Goal: Information Seeking & Learning: Check status

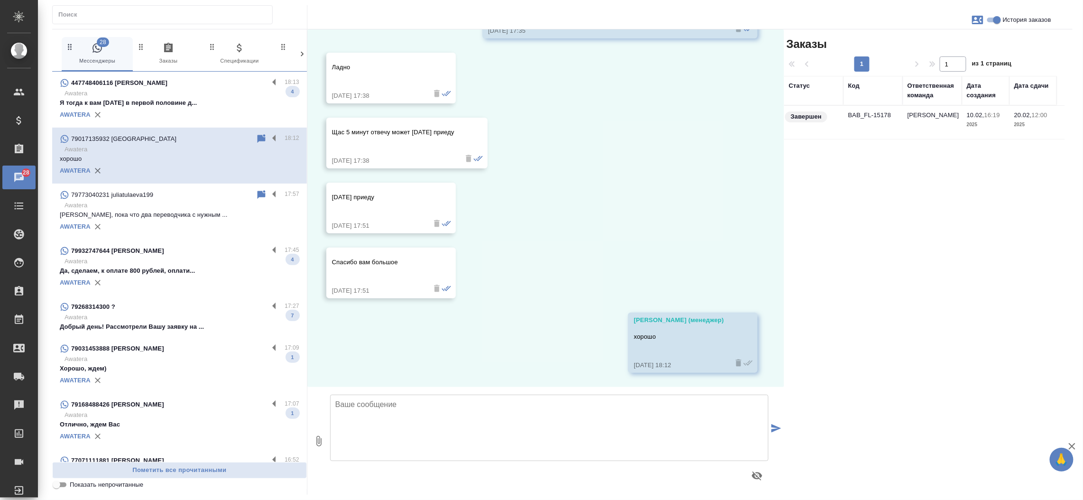
scroll to position [1444, 0]
click at [209, 94] on p "Awatera" at bounding box center [182, 93] width 235 height 9
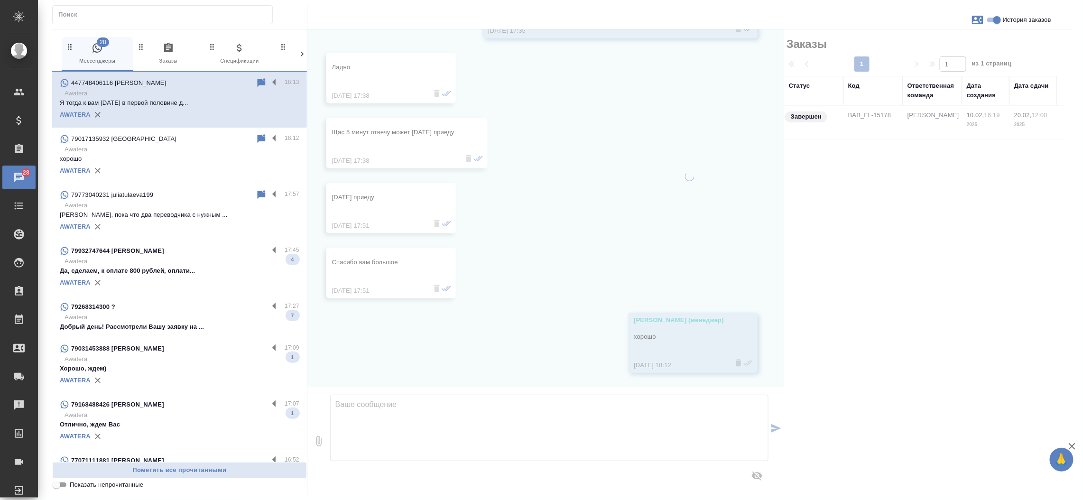
scroll to position [491, 0]
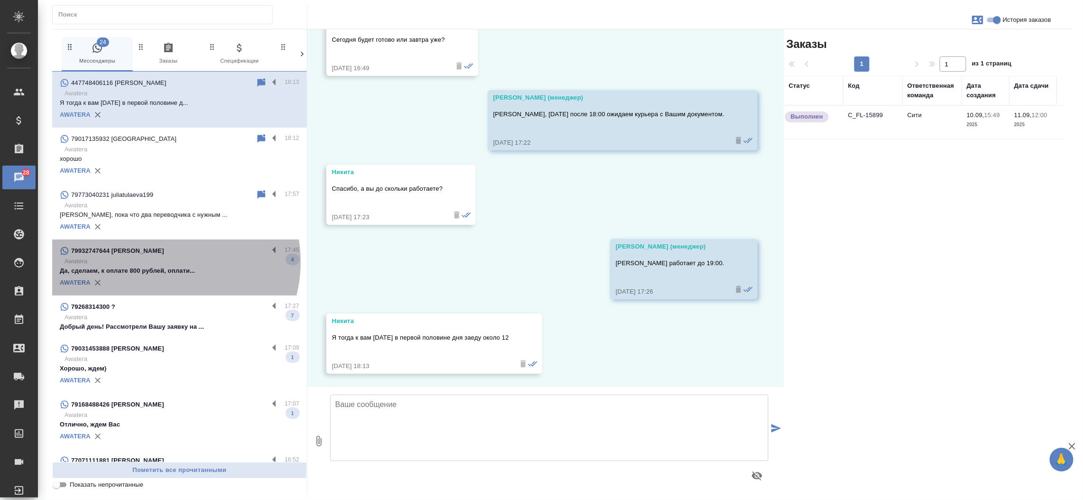
click at [164, 262] on p "Awatera" at bounding box center [182, 261] width 235 height 9
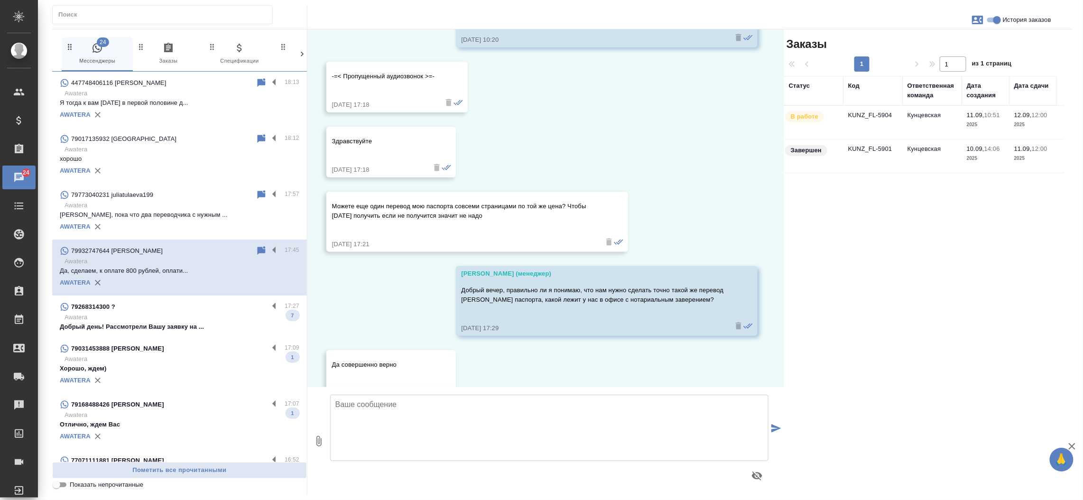
scroll to position [547, 0]
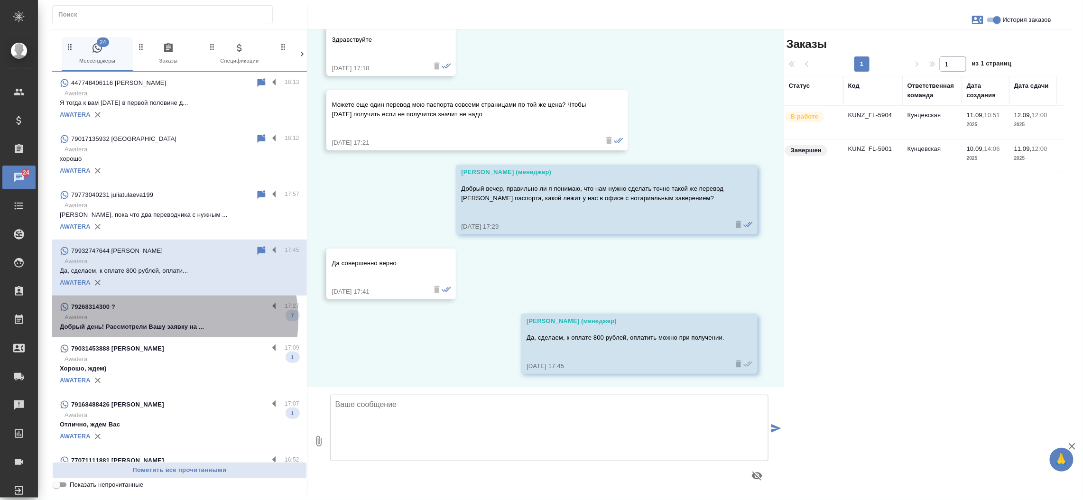
click at [155, 320] on p "Awatera" at bounding box center [182, 317] width 235 height 9
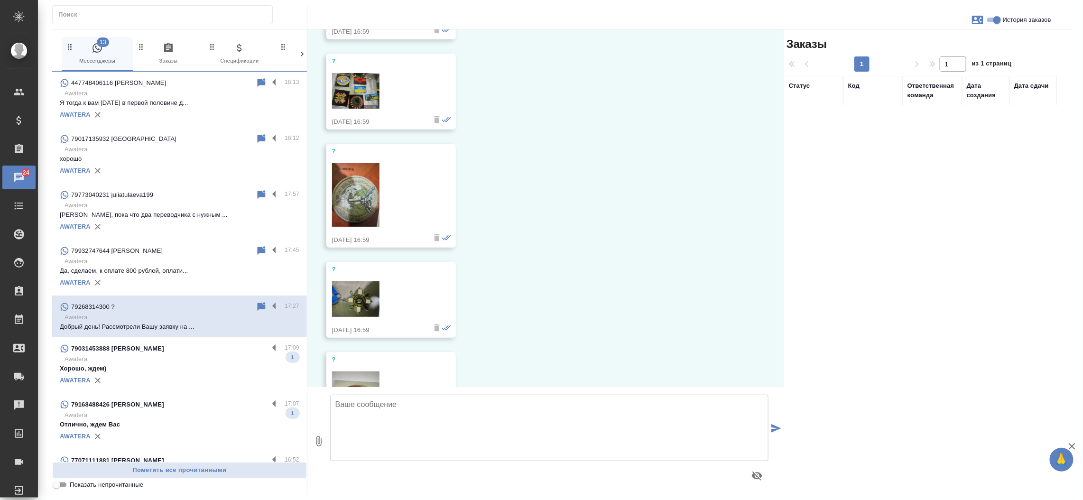
scroll to position [521, 0]
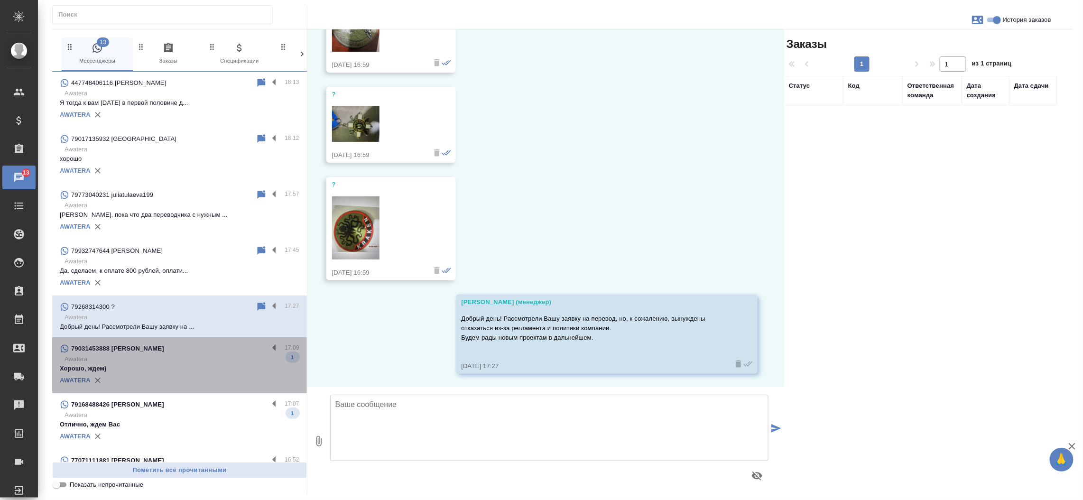
click at [205, 346] on div "79031453888 [PERSON_NAME]" at bounding box center [164, 348] width 209 height 11
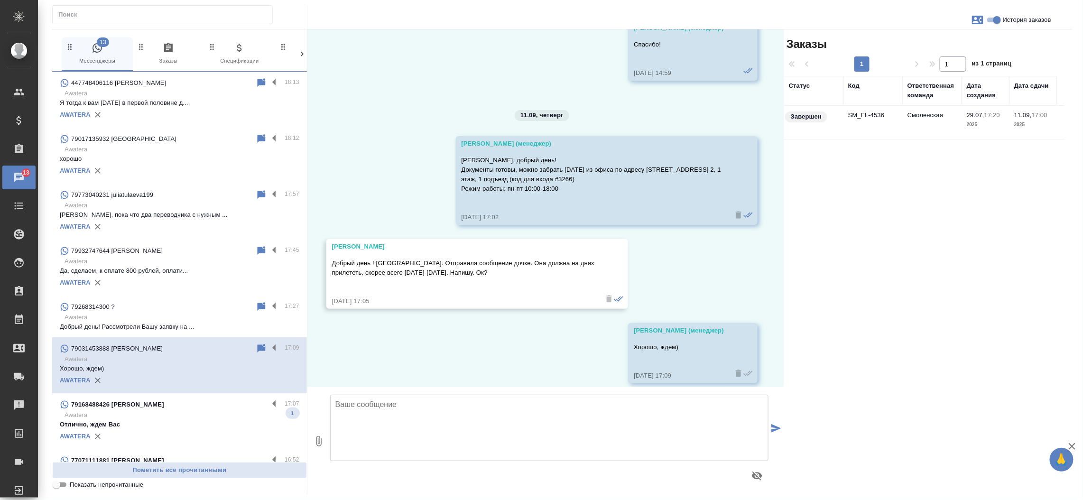
scroll to position [4792, 0]
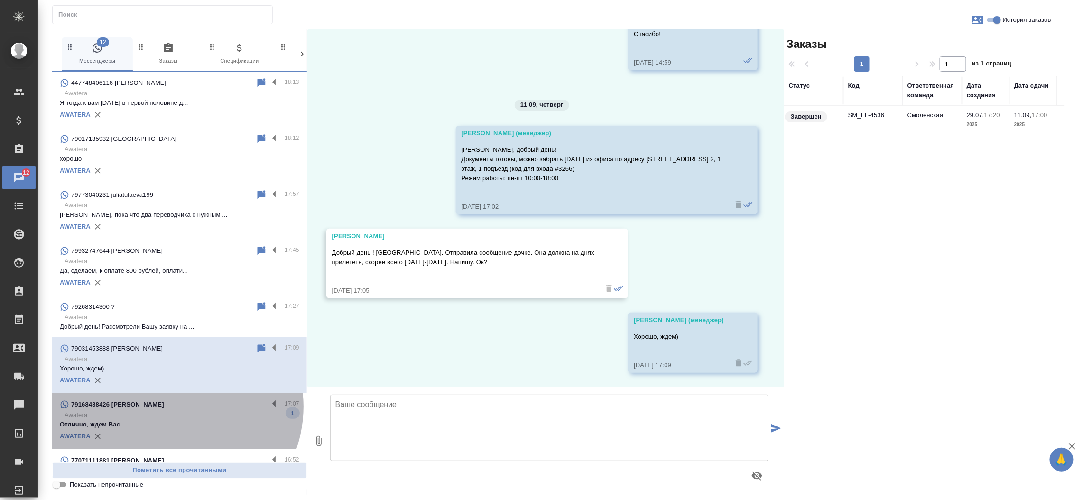
click at [173, 407] on div "79168488426 [PERSON_NAME]" at bounding box center [164, 404] width 209 height 11
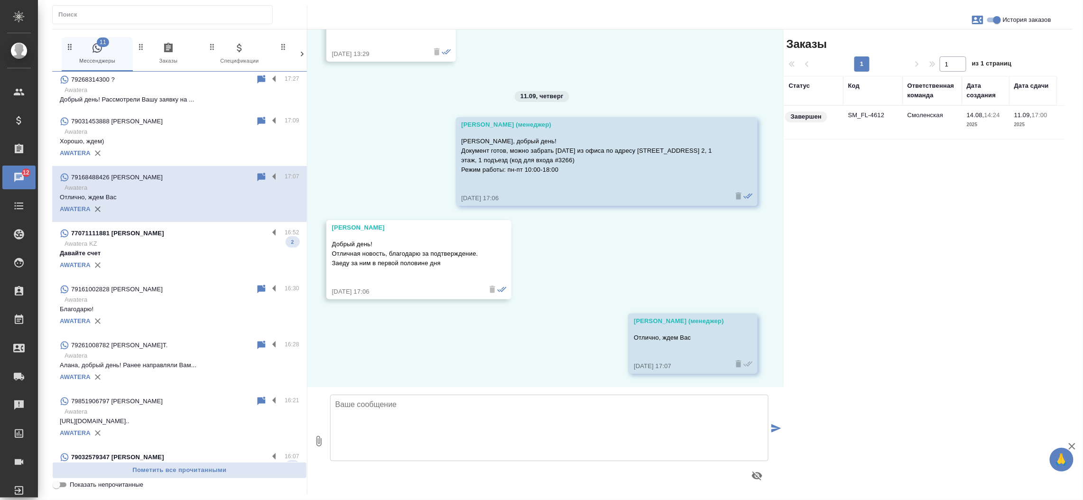
scroll to position [244, 0]
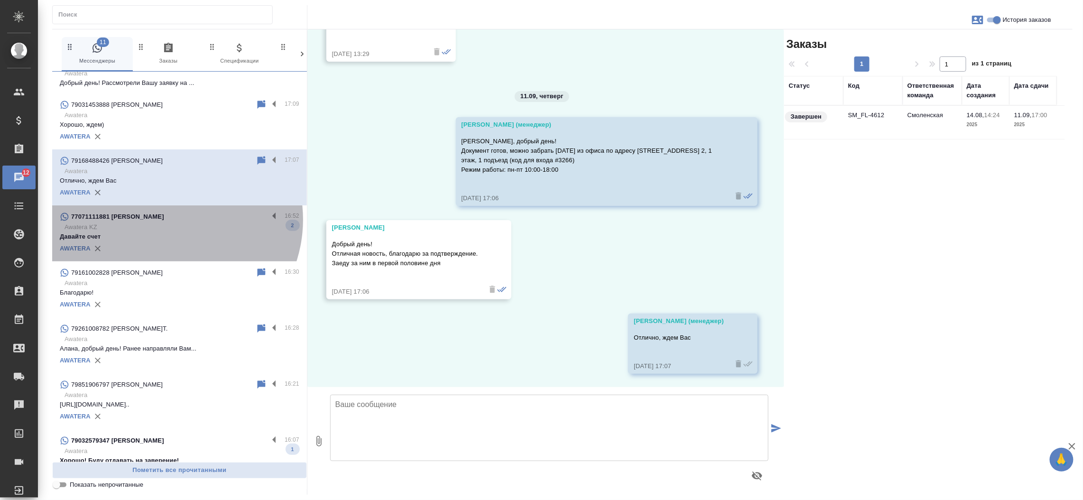
click at [167, 219] on div "77071111881 [PERSON_NAME]" at bounding box center [164, 216] width 209 height 11
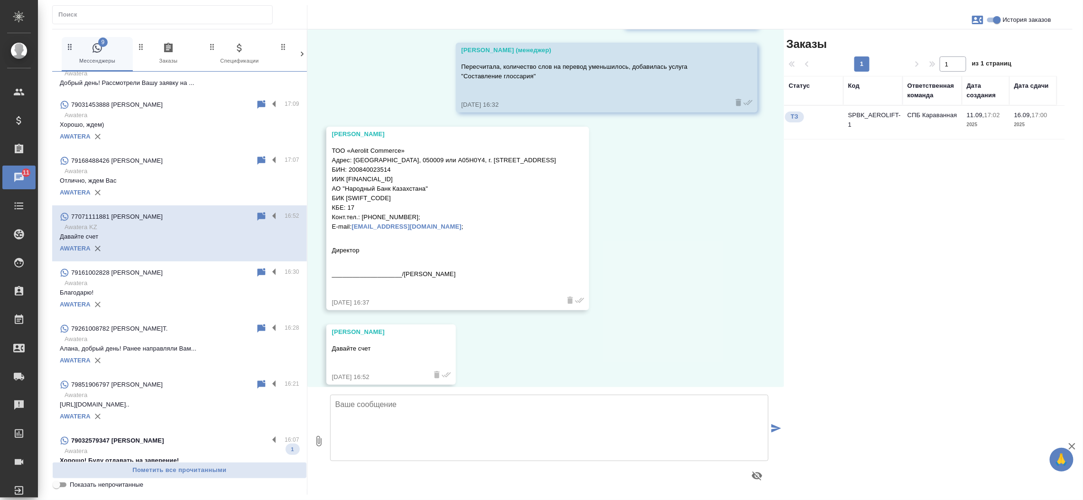
scroll to position [5290, 0]
click at [875, 121] on td "SPBK_AEROLIFT-1" at bounding box center [873, 122] width 59 height 33
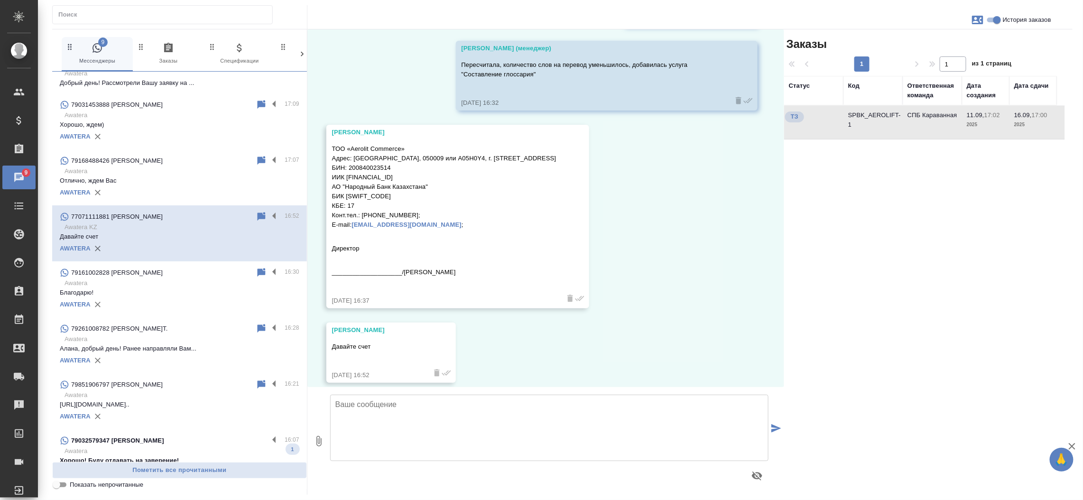
click at [874, 115] on td "SPBK_AEROLIFT-1" at bounding box center [873, 122] width 59 height 33
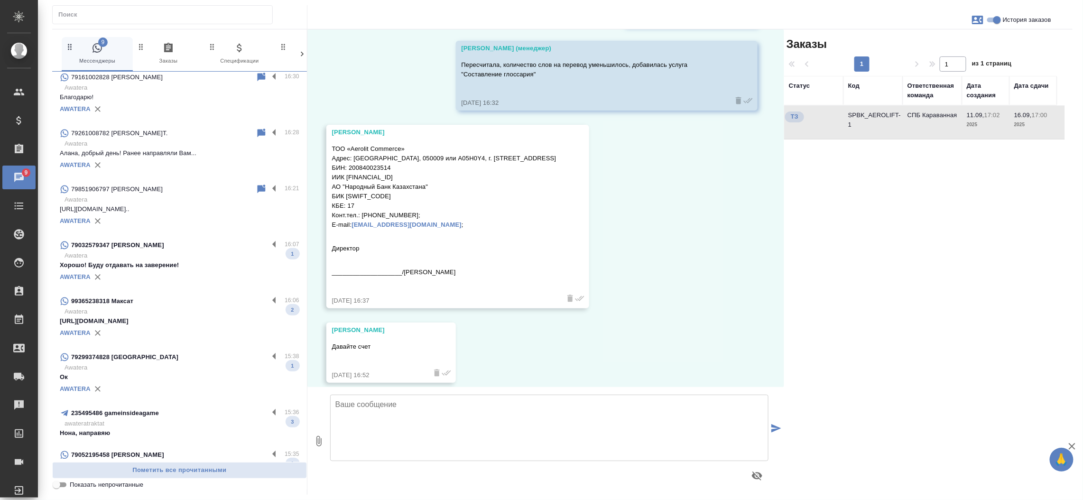
scroll to position [443, 0]
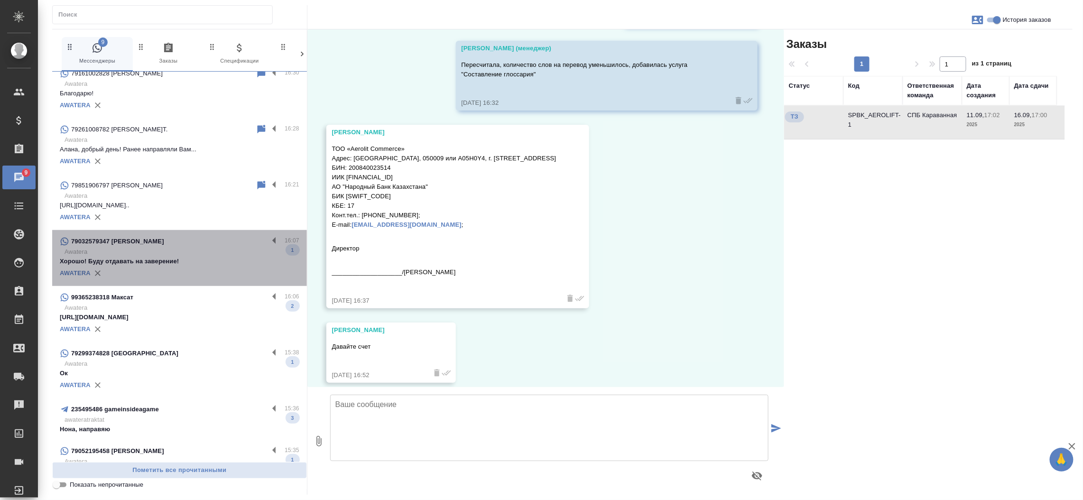
click at [192, 255] on p "Awatera" at bounding box center [182, 251] width 235 height 9
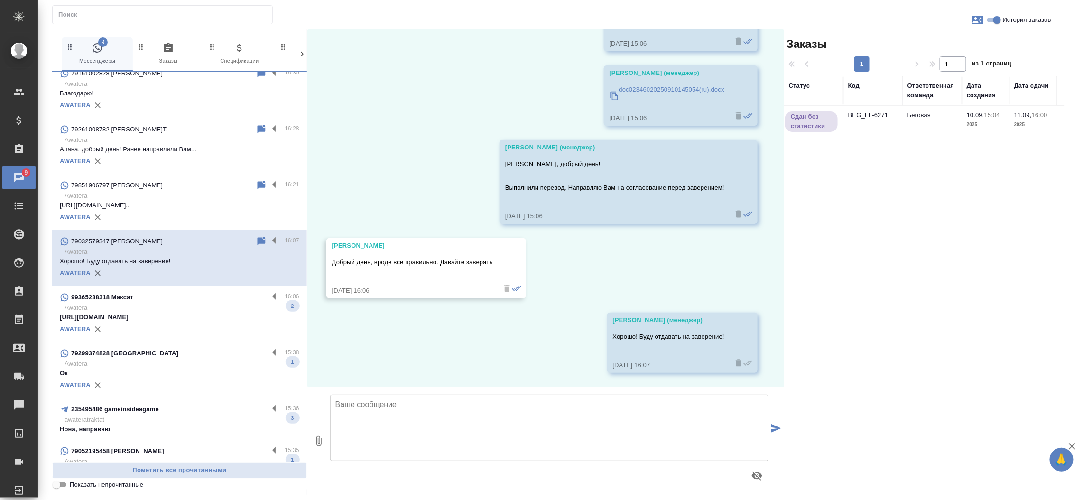
scroll to position [79, 0]
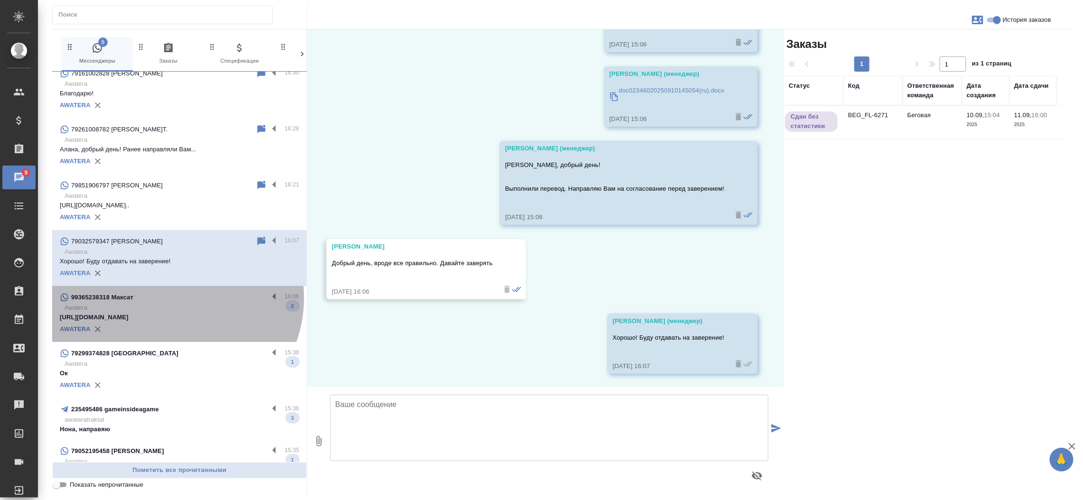
click at [172, 298] on div "99365238318 Максат" at bounding box center [164, 297] width 209 height 11
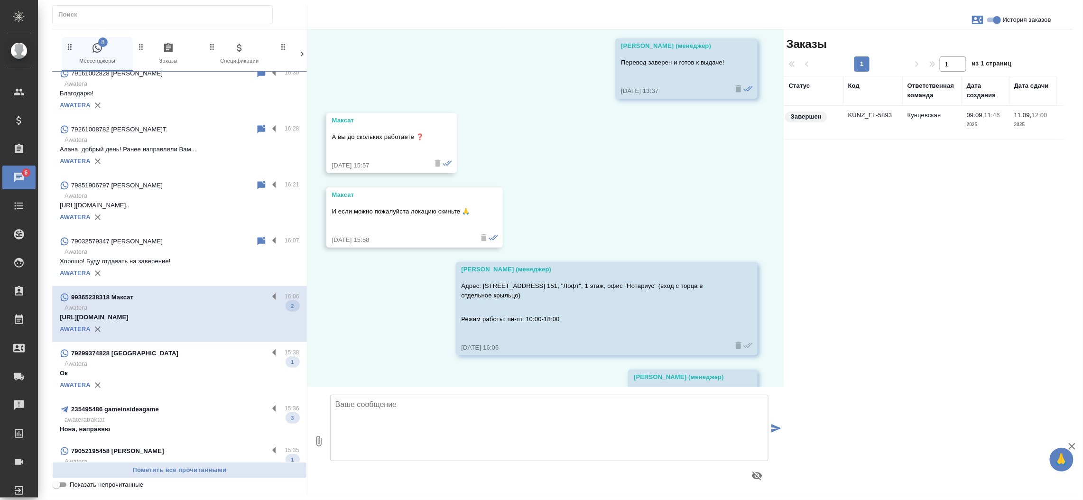
scroll to position [2174, 0]
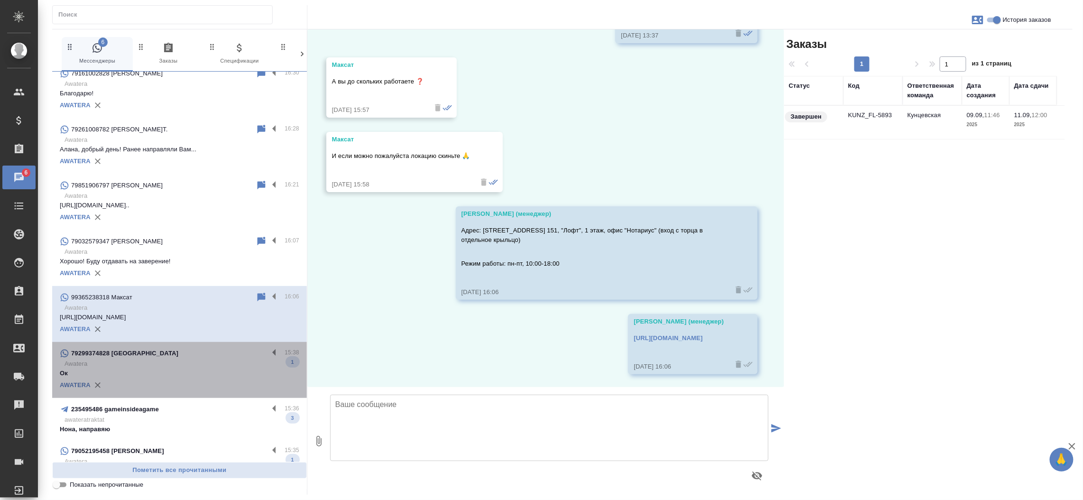
click at [198, 369] on p "Ок" at bounding box center [180, 373] width 240 height 9
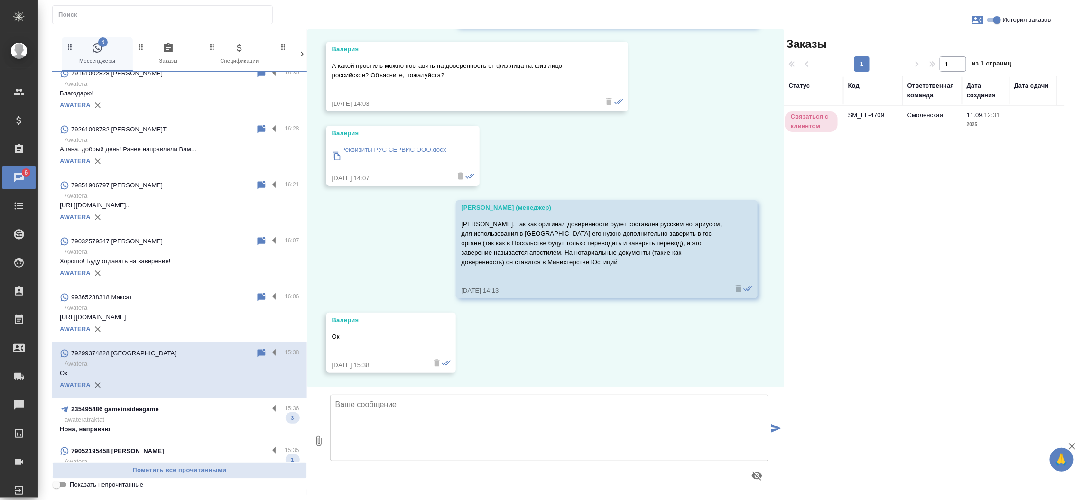
scroll to position [542, 0]
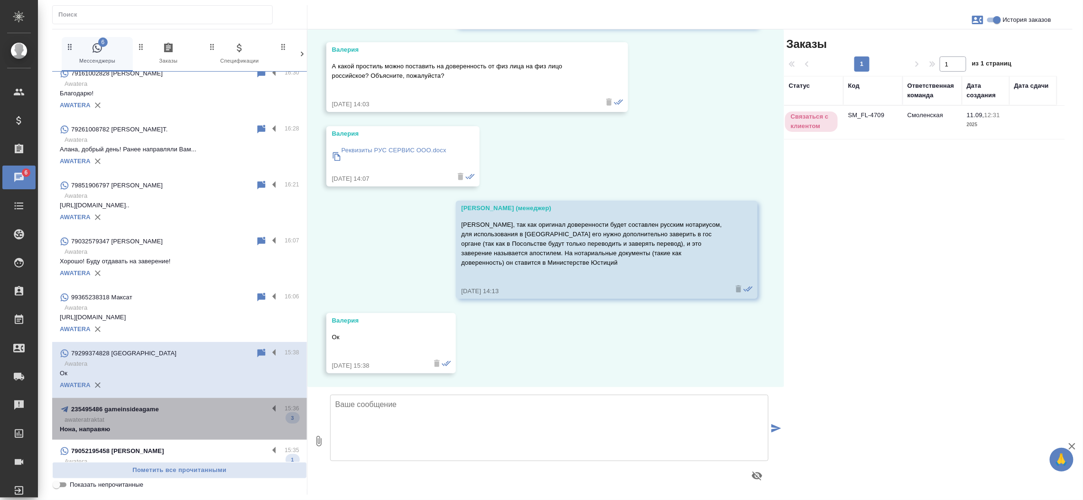
click at [183, 425] on p "Нона, направяю" at bounding box center [180, 429] width 240 height 9
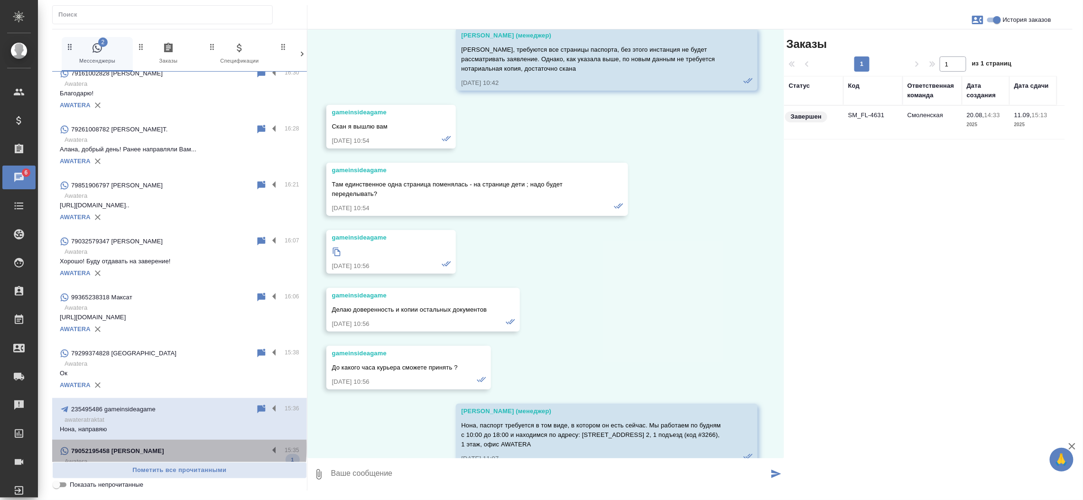
click at [177, 447] on div "79052195458 [PERSON_NAME]" at bounding box center [164, 451] width 209 height 11
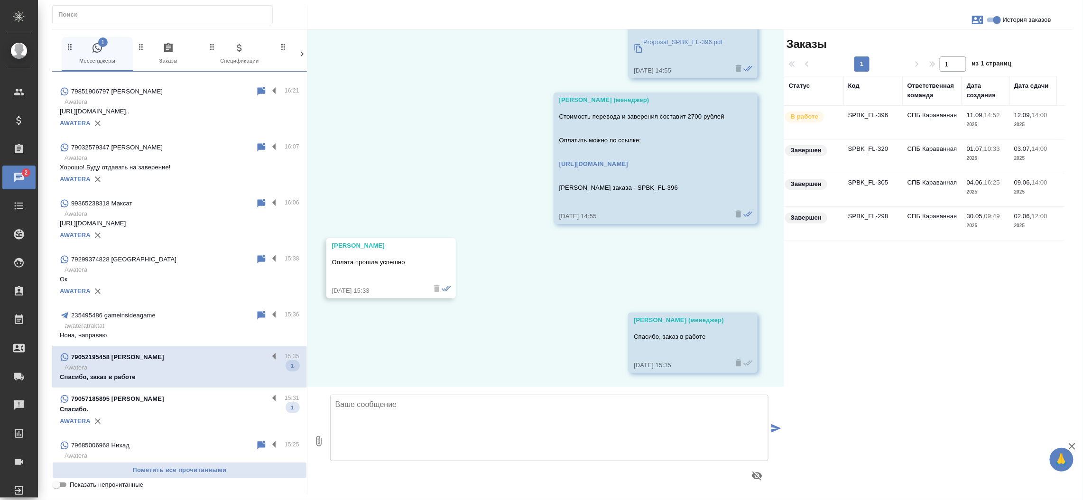
scroll to position [570, 0]
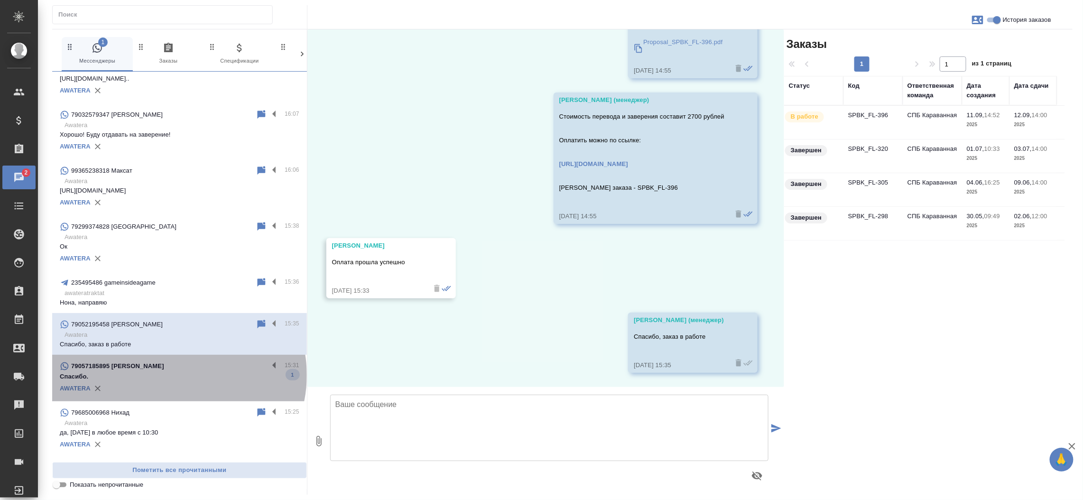
click at [178, 375] on p "Спасибо." at bounding box center [180, 376] width 240 height 9
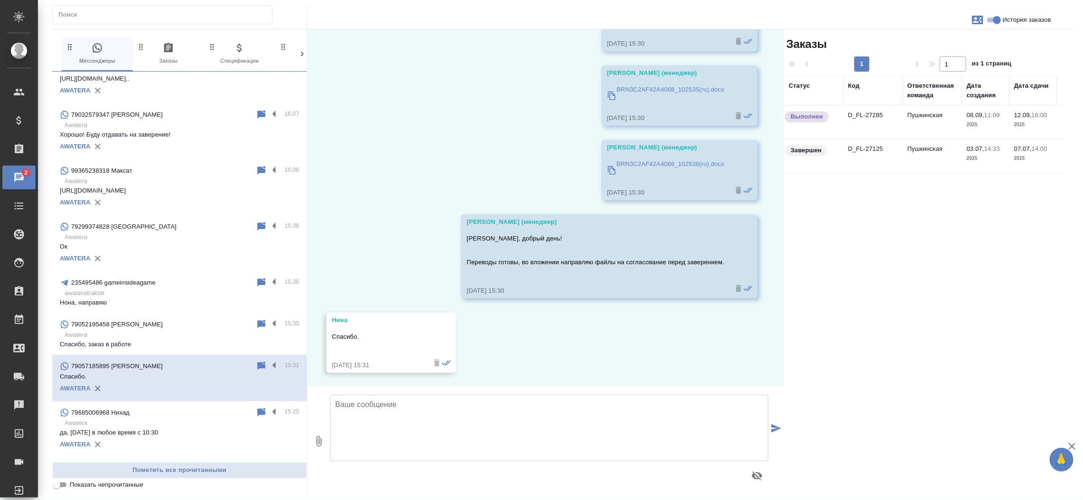
scroll to position [1497, 0]
click at [65, 485] on input "Показать непрочитанные" at bounding box center [56, 484] width 34 height 11
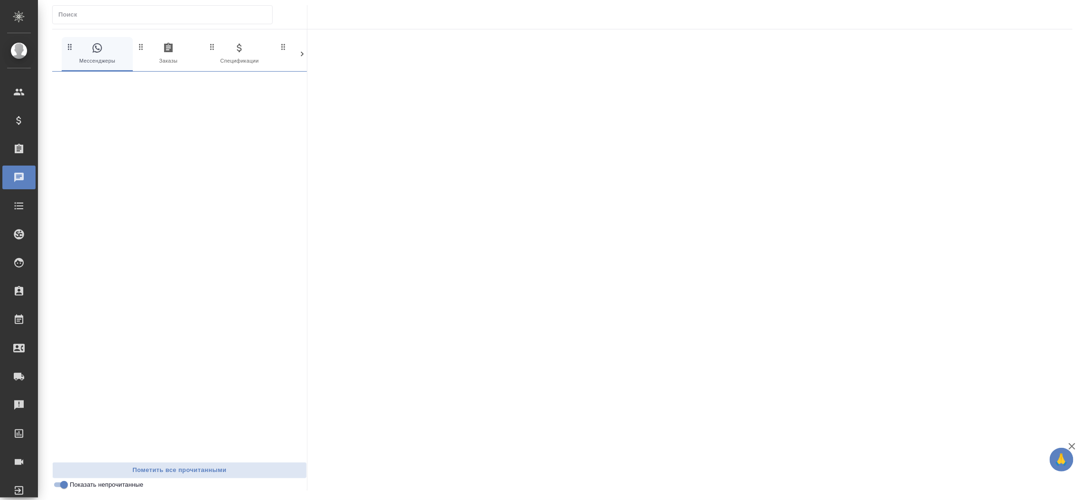
scroll to position [0, 0]
click at [65, 485] on input "Показать непрочитанные" at bounding box center [64, 484] width 34 height 11
checkbox input "false"
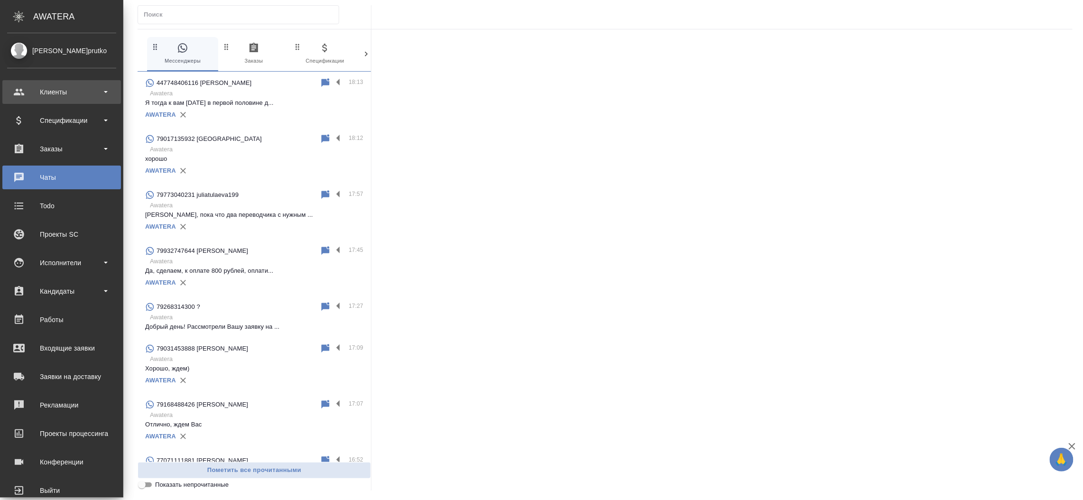
click at [48, 84] on div "Клиенты" at bounding box center [61, 92] width 119 height 24
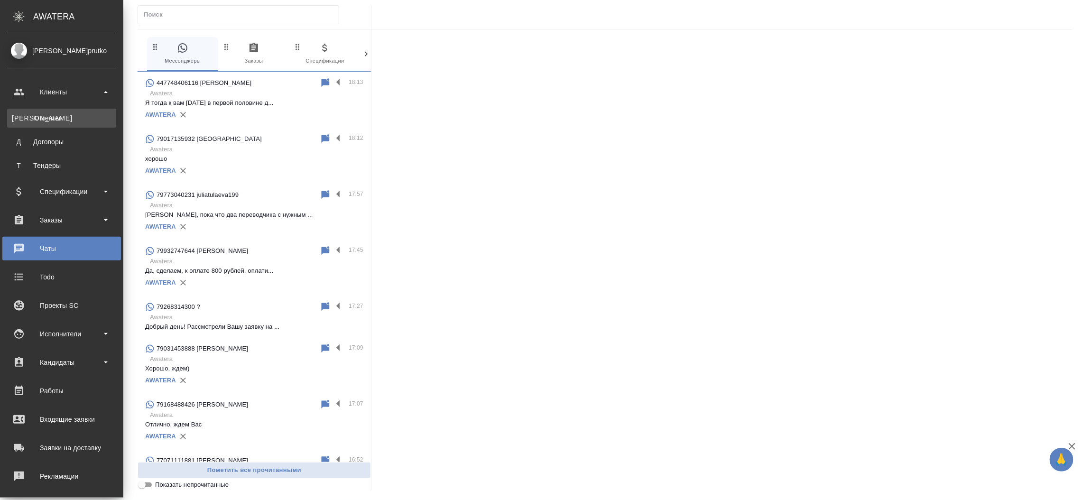
click at [62, 115] on div ".cls-1 fill:#fff; AWATERA [PERSON_NAME]prutko Клиенты К Клиенты Д Договоры Т Те…" at bounding box center [541, 250] width 1083 height 500
click at [30, 122] on div "Клиенты" at bounding box center [62, 117] width 100 height 9
select select "RU"
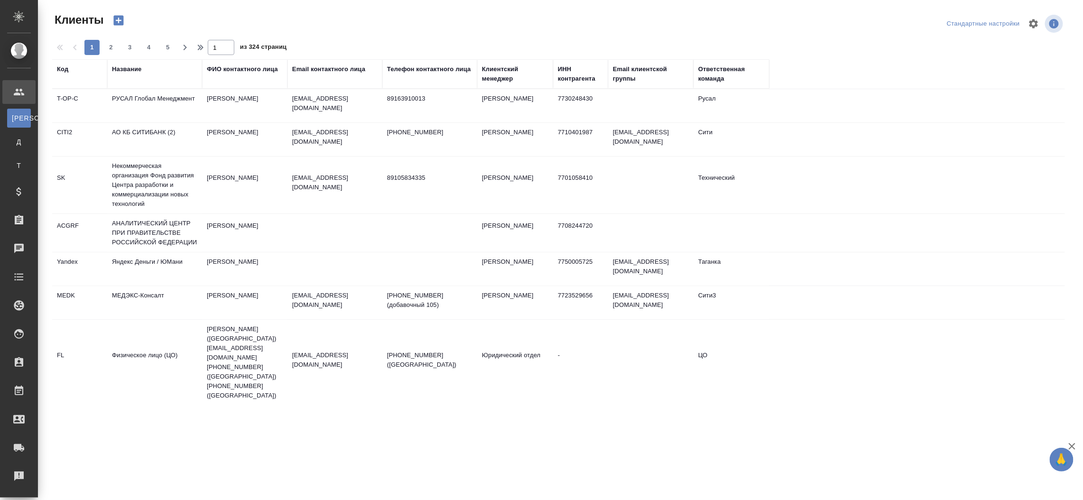
click at [315, 70] on div "Email контактного лица" at bounding box center [328, 69] width 73 height 9
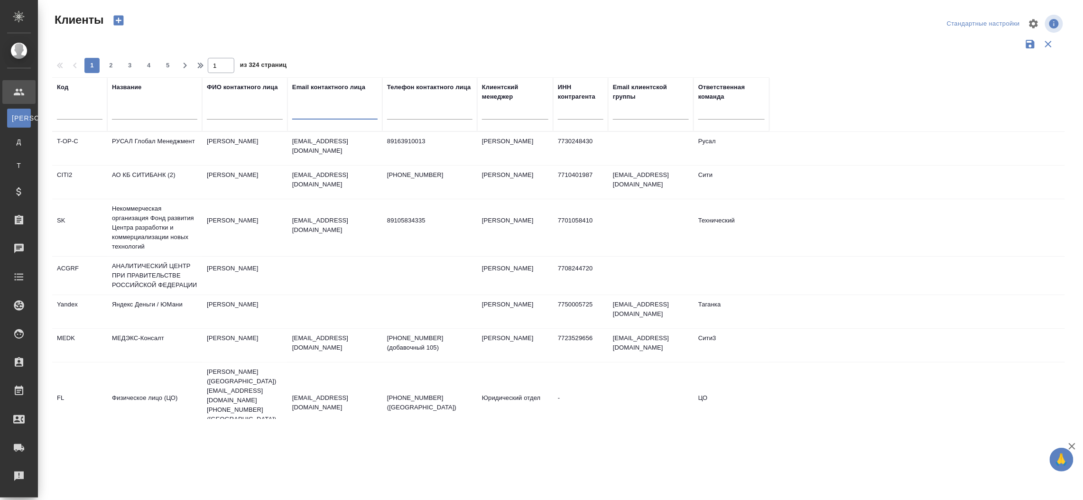
click at [318, 118] on input "text" at bounding box center [334, 114] width 85 height 12
paste input "**[SPBK_AEROLIFT-1]([URL][DOMAIN_NAME]"
type input "**[SPBK_AEROLIFT-1]([URL][DOMAIN_NAME]"
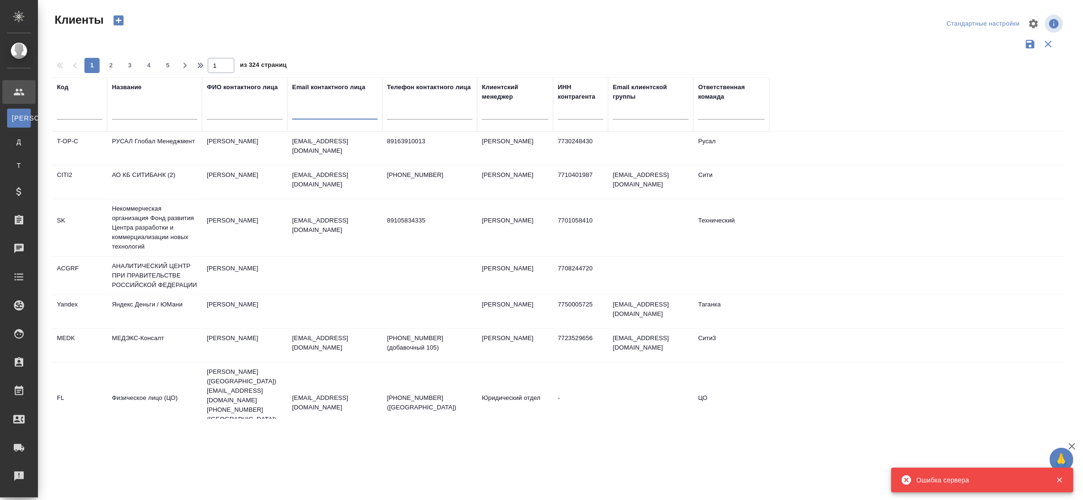
paste input "[PERSON_NAME][EMAIL_ADDRESS][DOMAIN_NAME]"
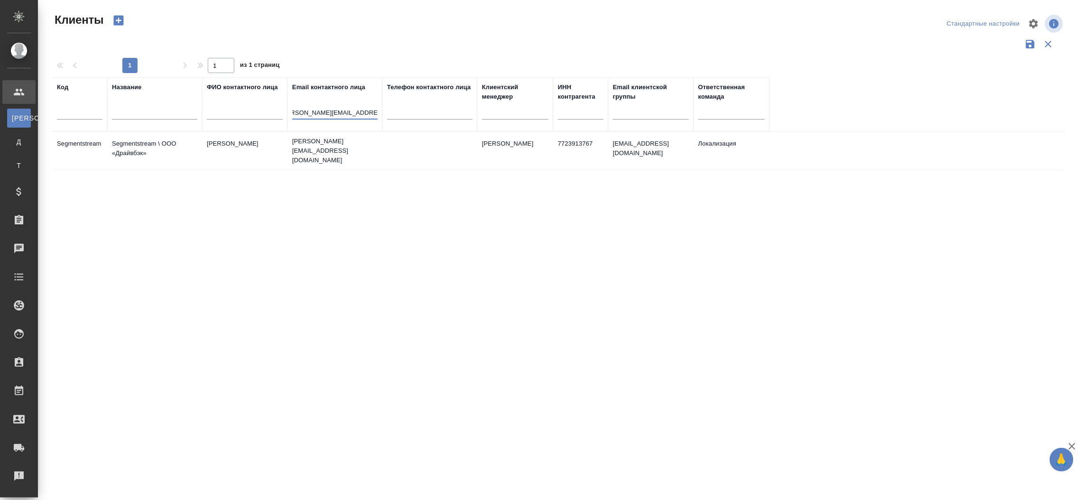
type input "[PERSON_NAME][EMAIL_ADDRESS][DOMAIN_NAME]"
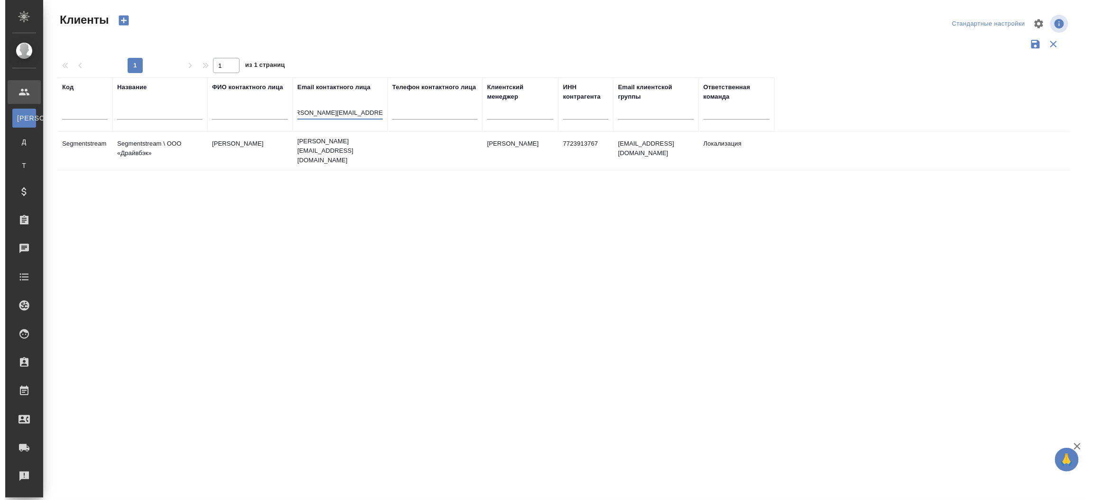
scroll to position [0, 0]
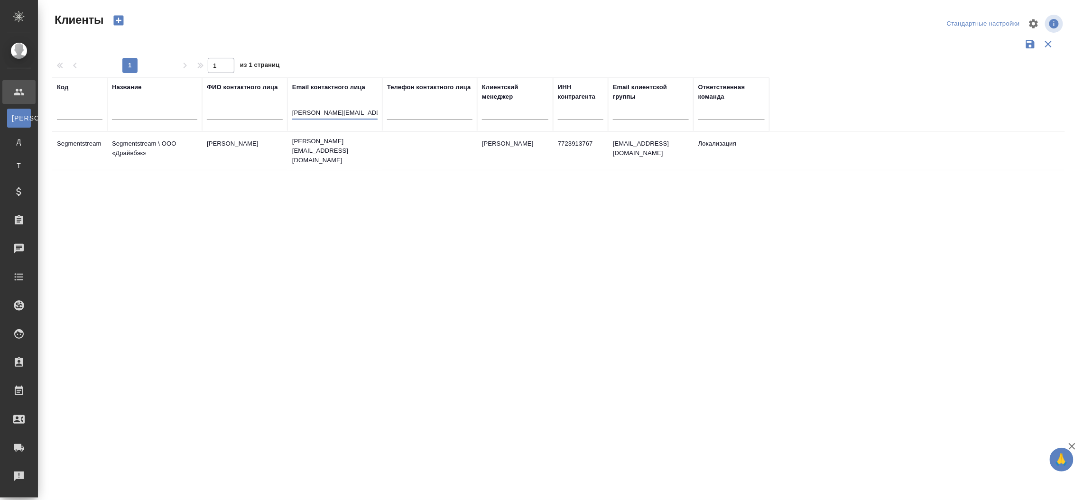
click at [148, 145] on td "Segmentstream \ ООО «Драйвбэк»" at bounding box center [154, 150] width 95 height 33
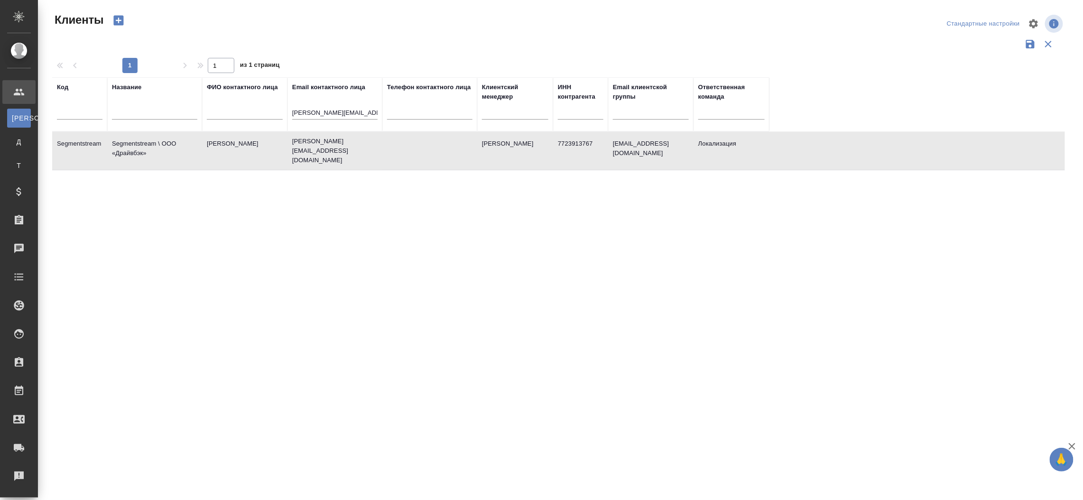
click at [148, 145] on td "Segmentstream \ ООО «Драйвбэк»" at bounding box center [154, 150] width 95 height 33
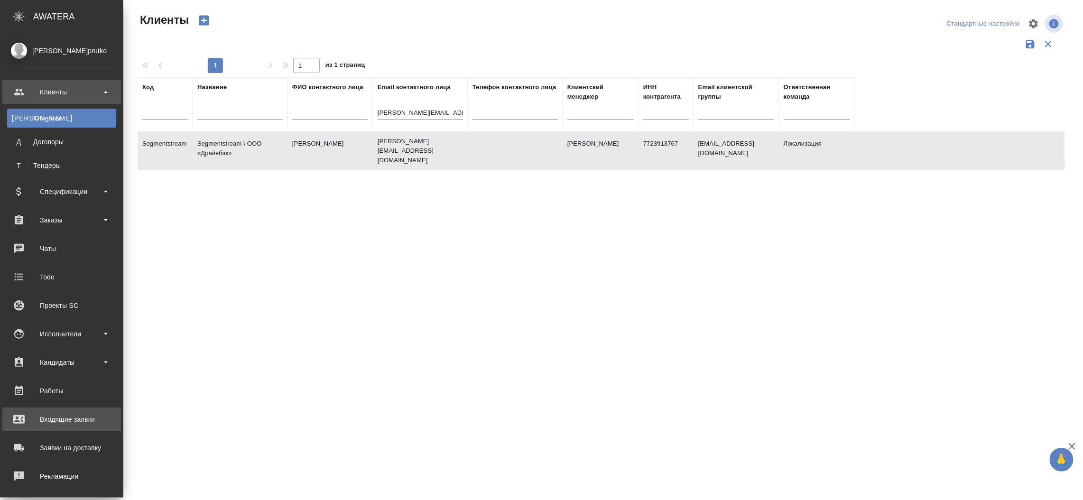
click at [63, 414] on div "Входящие заявки" at bounding box center [61, 419] width 109 height 14
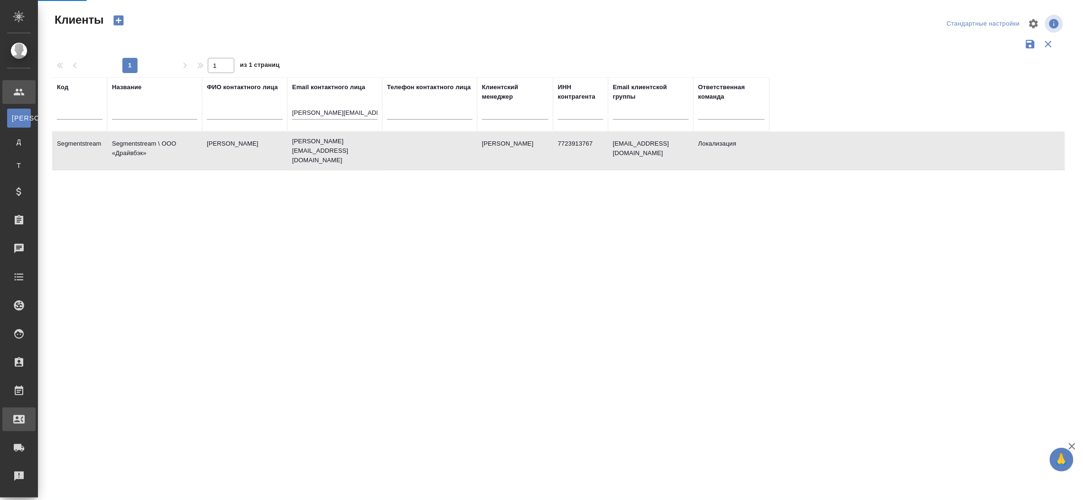
click at [63, 414] on div ".cls-1 fill:#fff; AWATERA [PERSON_NAME]prutko Клиенты К Клиенты Д Договоры Т Те…" at bounding box center [541, 250] width 1083 height 500
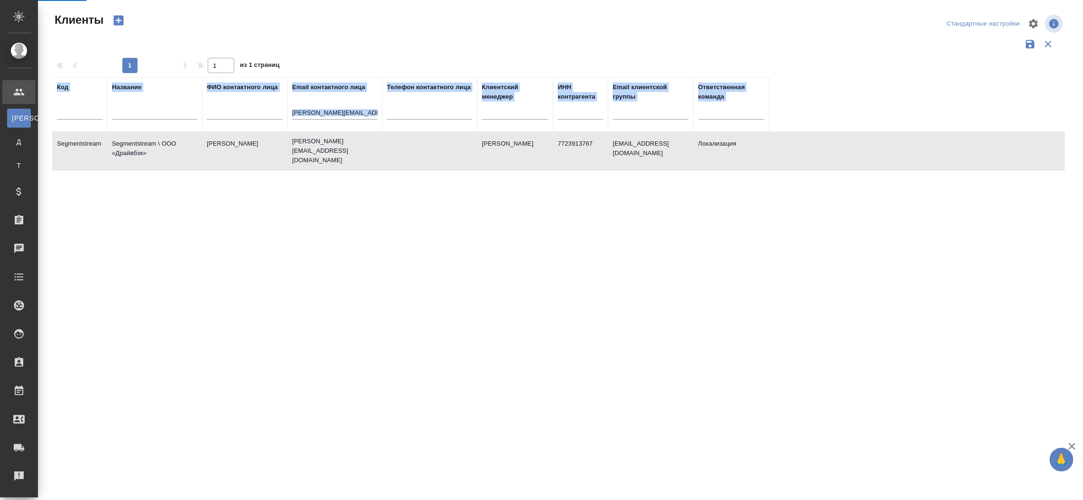
select select "RU"
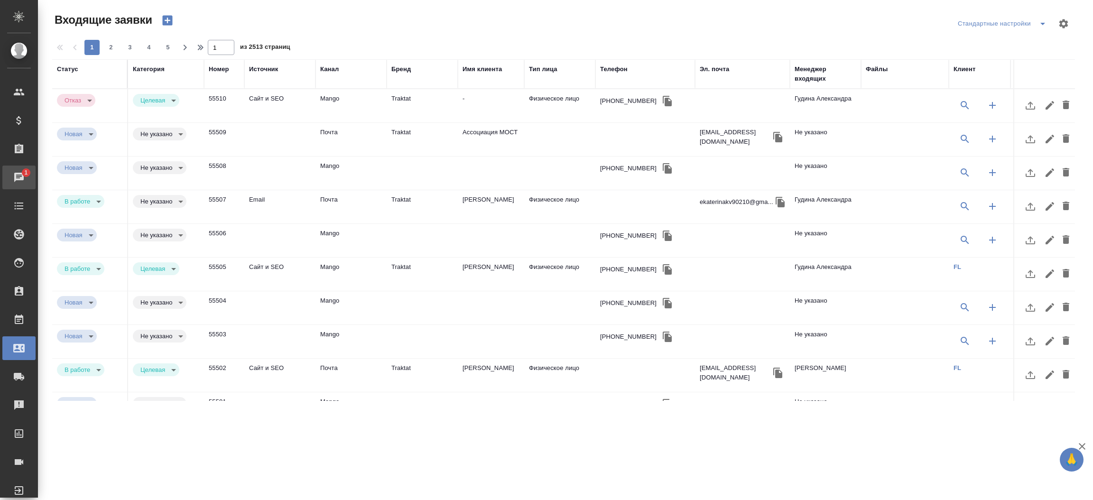
click at [19, 181] on div "Чаты" at bounding box center [7, 177] width 24 height 14
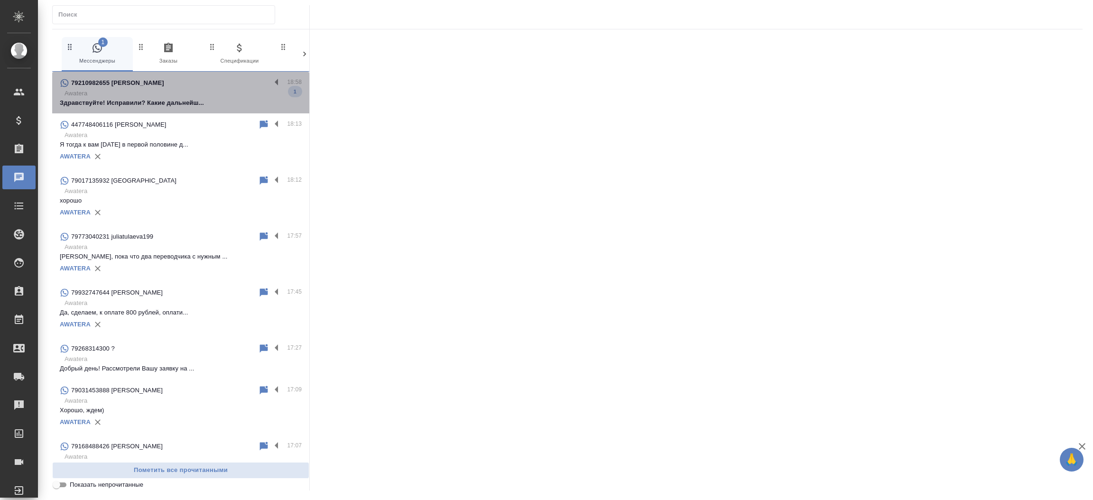
click at [204, 88] on div "79210982655 [PERSON_NAME]" at bounding box center [165, 82] width 211 height 11
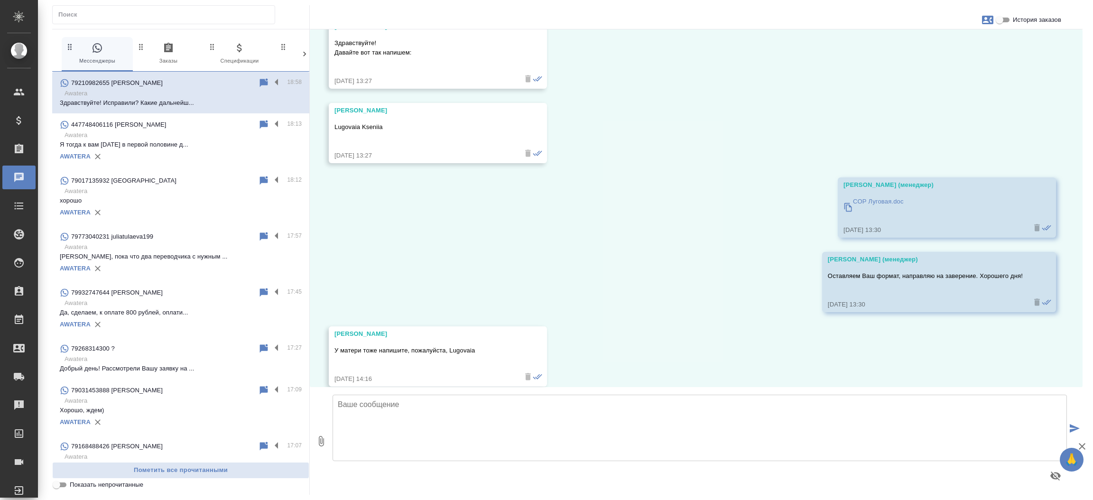
scroll to position [1527, 0]
click at [1006, 20] on input "История заказов" at bounding box center [1000, 19] width 34 height 11
checkbox input "true"
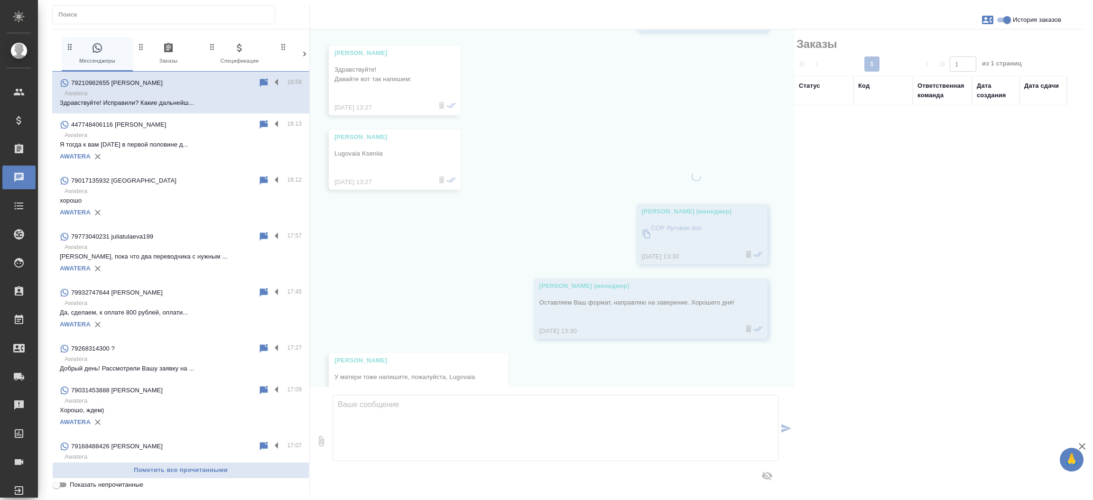
scroll to position [1556, 0]
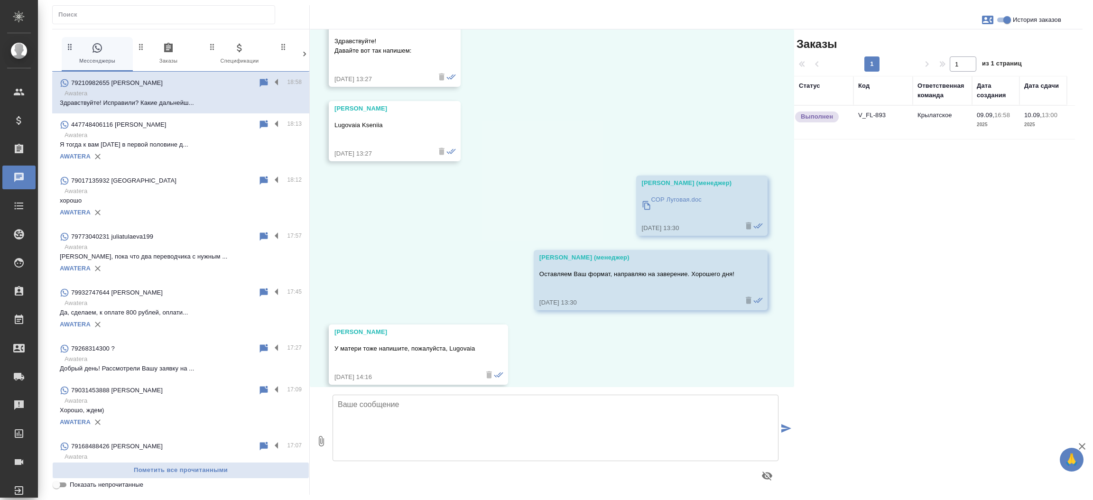
click at [876, 121] on td "V_FL-893" at bounding box center [883, 122] width 59 height 33
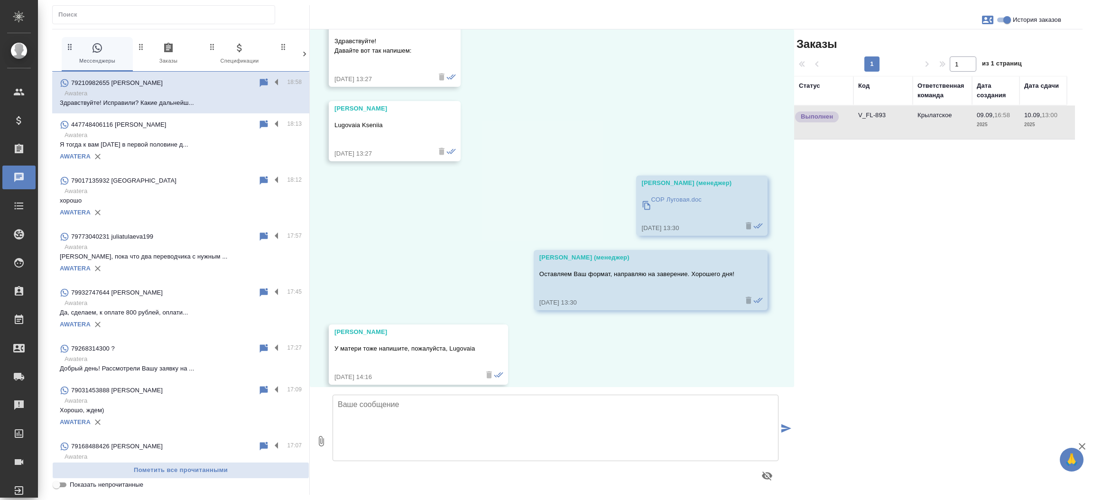
click at [876, 121] on td "V_FL-893" at bounding box center [883, 122] width 59 height 33
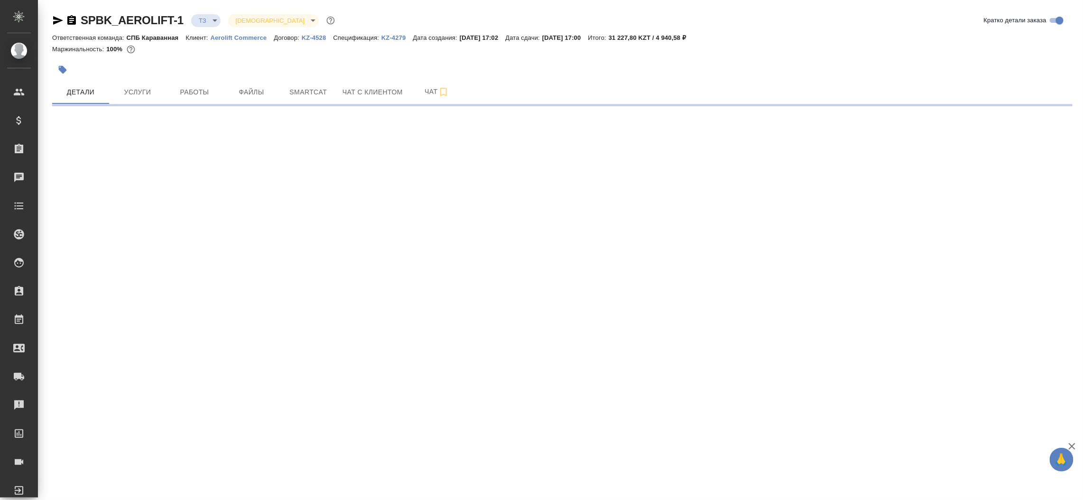
select select "RU"
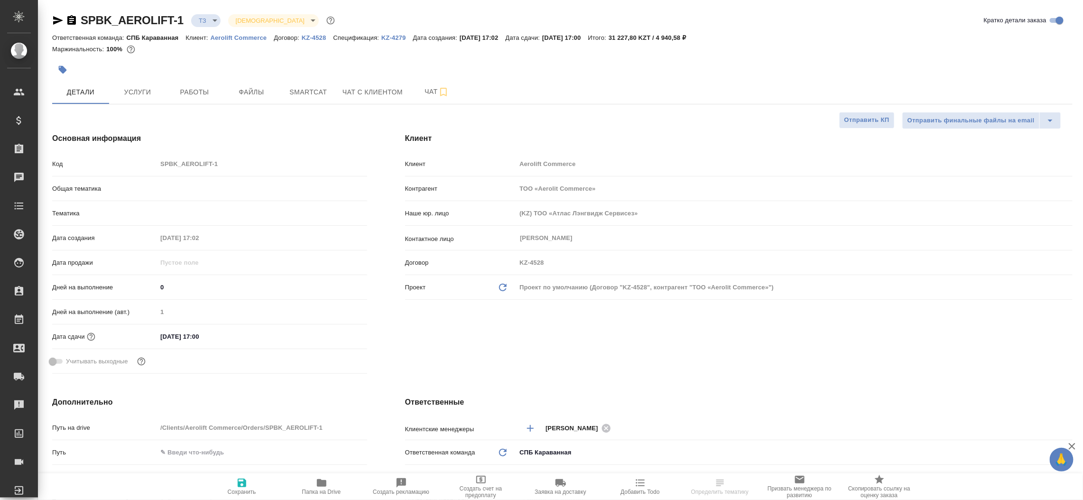
type textarea "x"
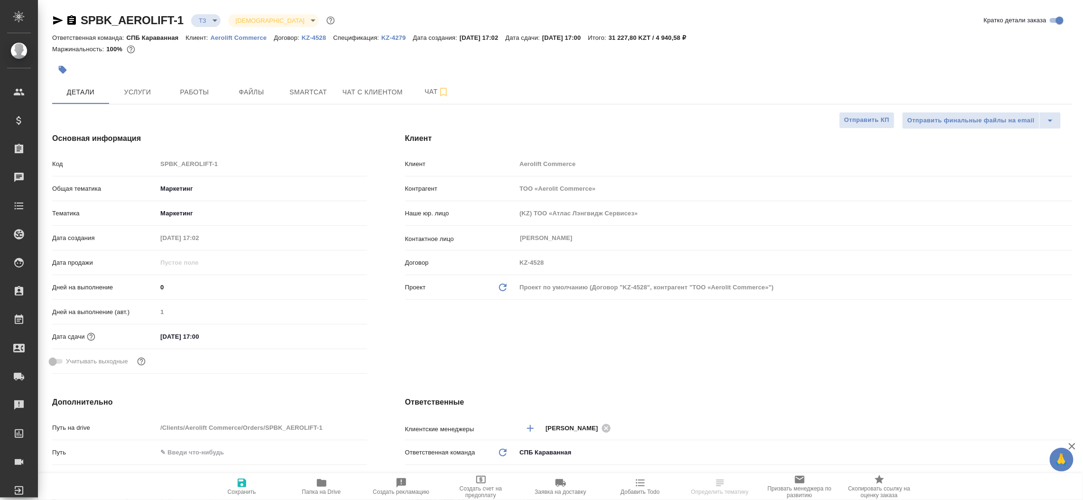
type textarea "x"
click at [56, 19] on icon "button" at bounding box center [58, 20] width 10 height 9
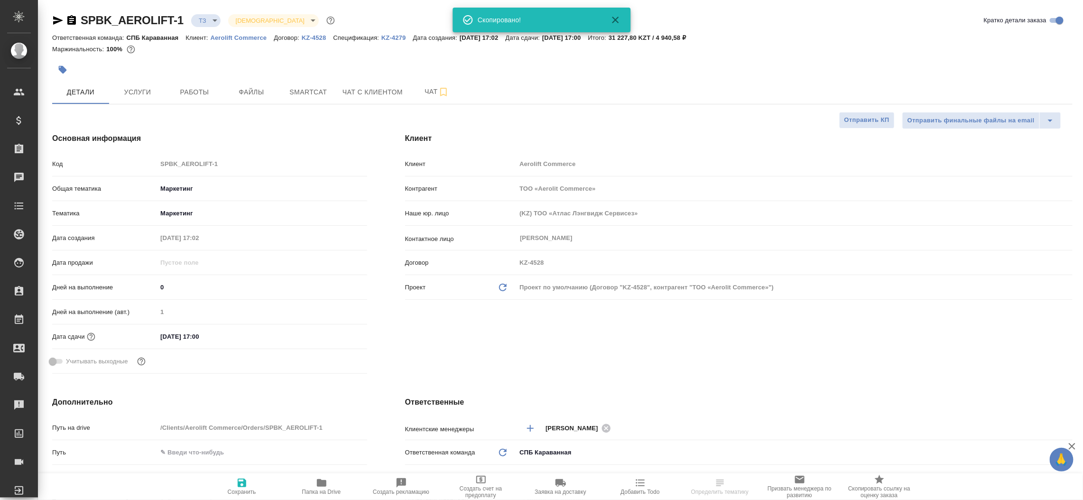
type textarea "x"
select select "RU"
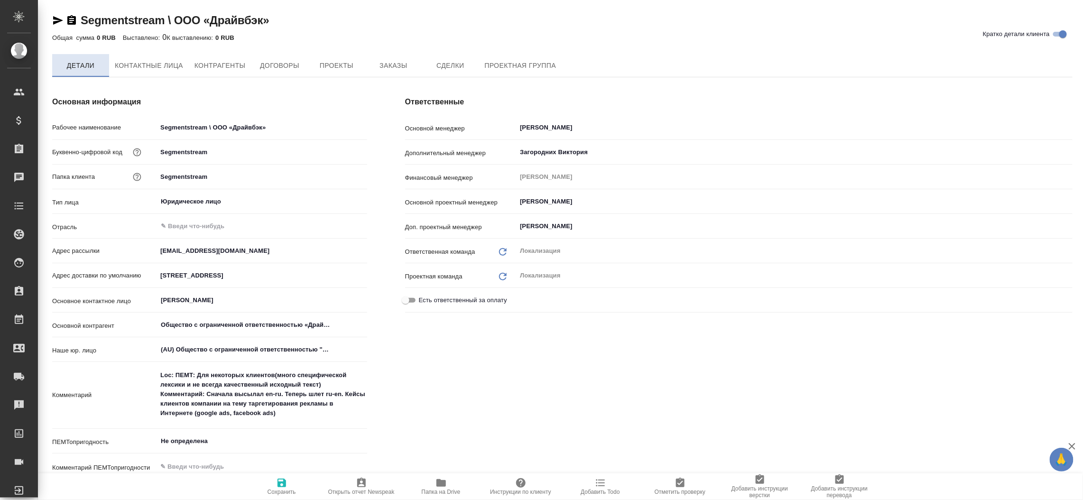
type textarea "x"
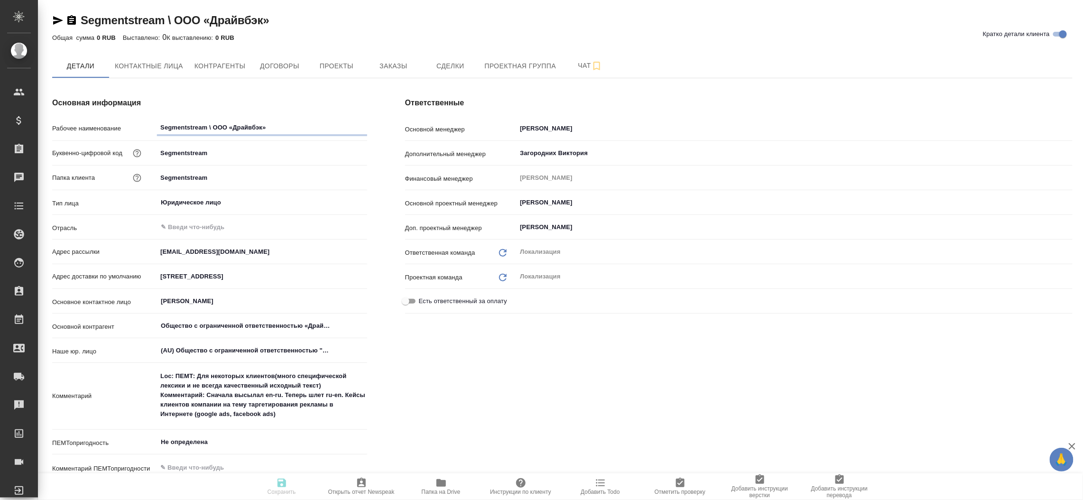
type textarea "x"
click at [53, 23] on icon "button" at bounding box center [58, 20] width 10 height 9
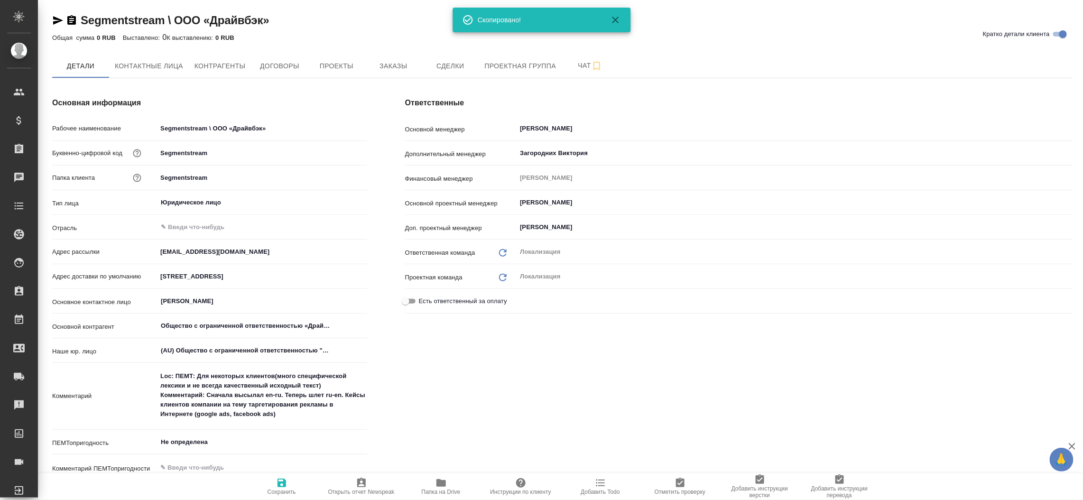
type textarea "x"
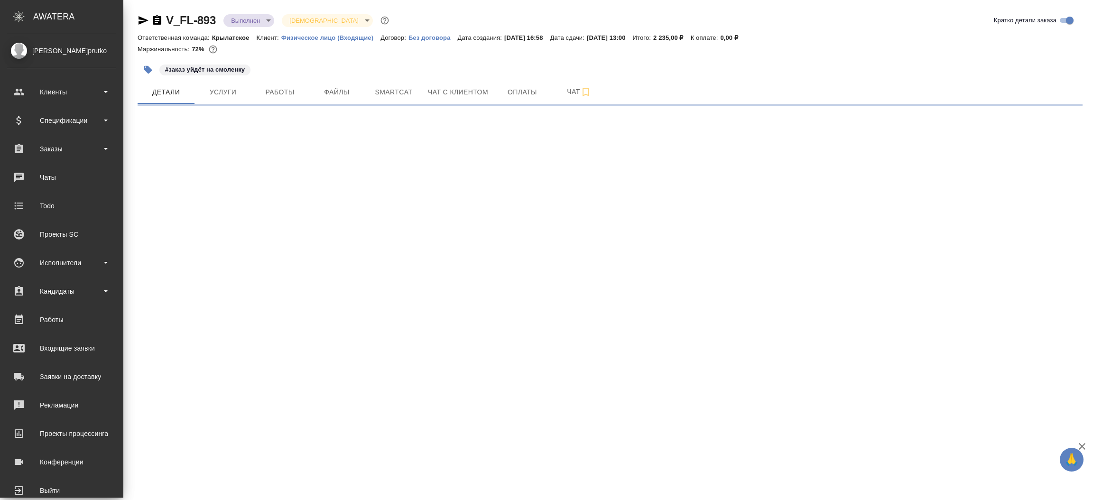
select select "RU"
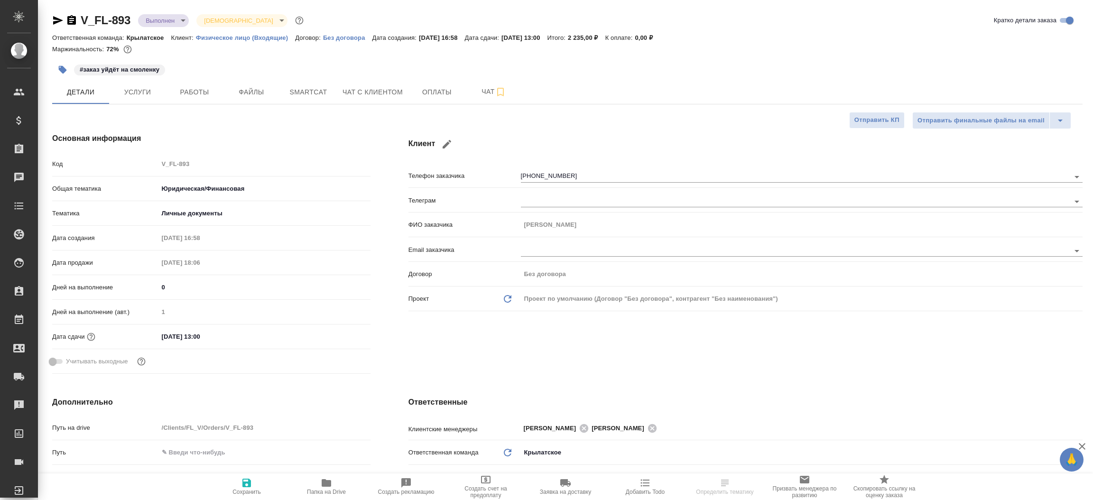
type textarea "x"
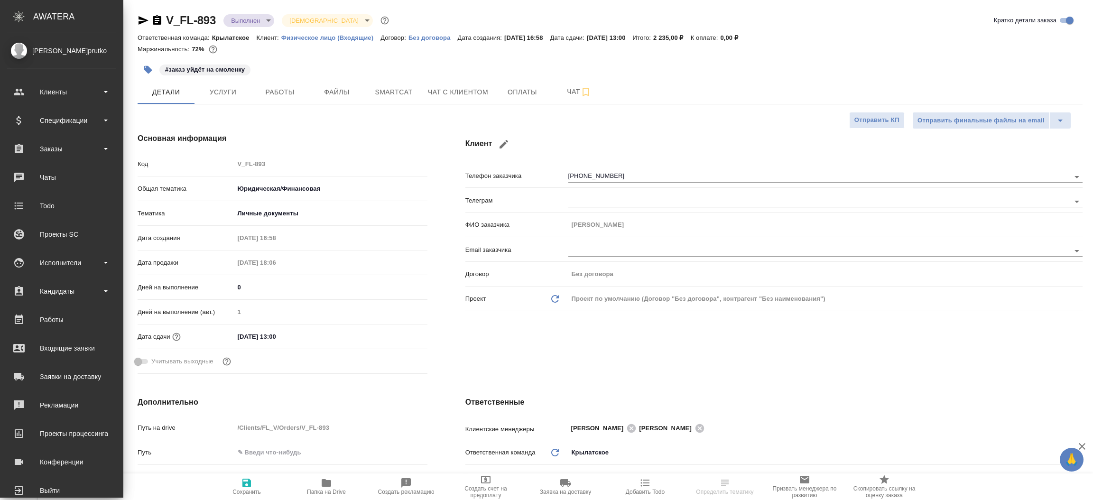
type textarea "x"
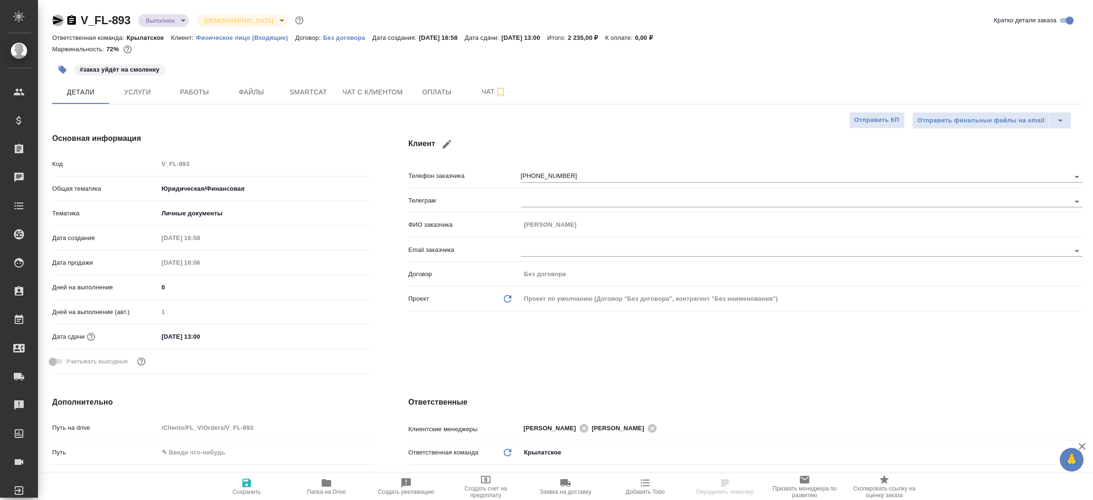
click at [55, 20] on icon "button" at bounding box center [57, 20] width 11 height 11
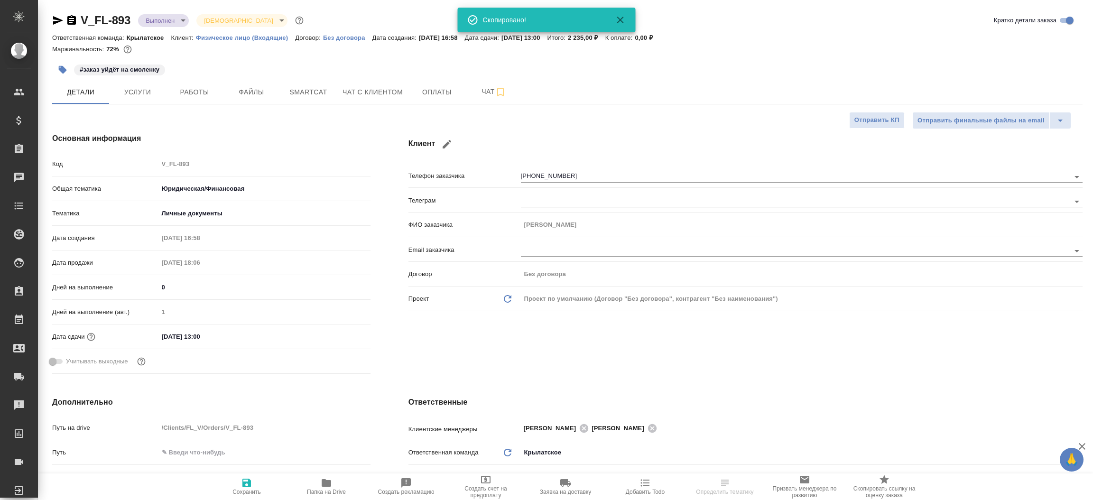
type textarea "x"
select select "RU"
type textarea "x"
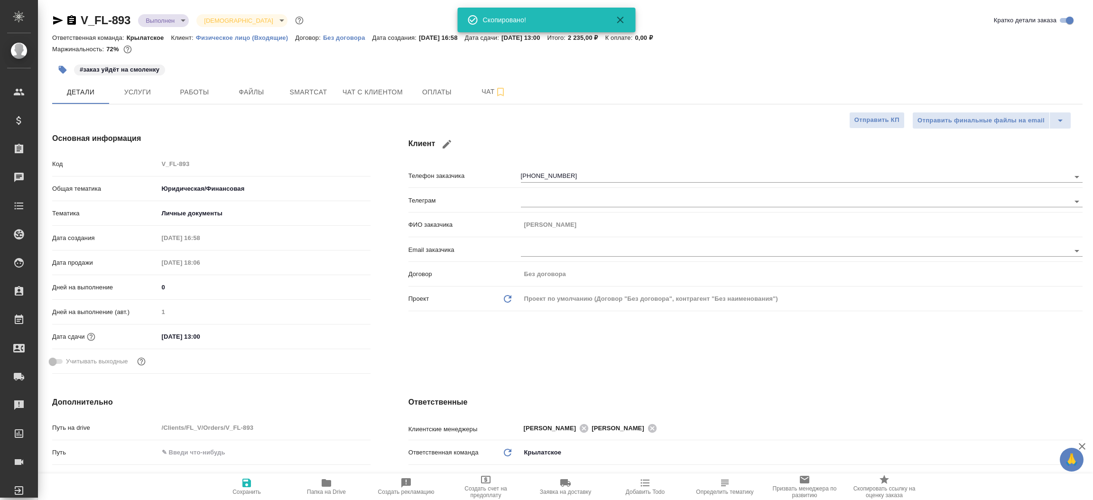
type textarea "x"
